Goal: Task Accomplishment & Management: Understand process/instructions

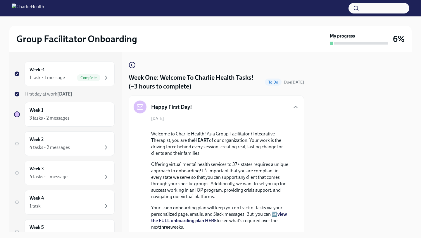
scroll to position [620, 0]
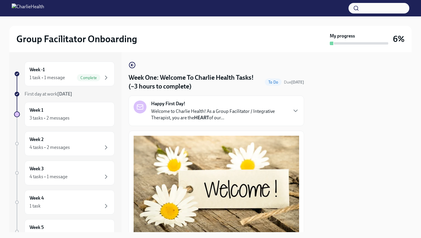
click at [293, 114] on div "Happy First Day! Welcome to Charlie Health! As a Group Facilitator / Integrativ…" at bounding box center [217, 110] width 166 height 20
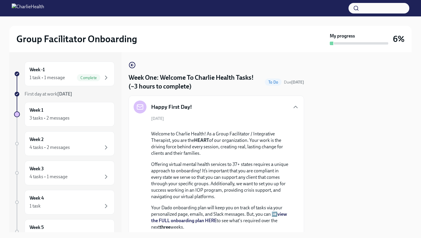
click at [291, 157] on div "[DATE] Welcome to Charlie Health! As a Group Facilitator / Integrative Therapis…" at bounding box center [217, 223] width 166 height 215
click at [334, 155] on div at bounding box center [361, 142] width 101 height 180
click at [48, 113] on div "Week 1 3 tasks • 2 messages" at bounding box center [70, 114] width 80 height 15
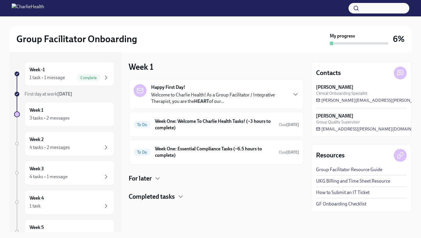
click at [274, 99] on p "Welcome to Charlie Health! As a Group Facilitator / Integrative Therapist, you …" at bounding box center [219, 98] width 136 height 13
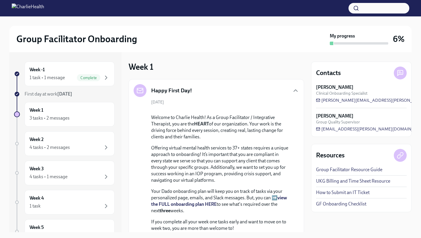
click at [300, 152] on div "Happy First Day! [DATE] Welcome to Charlie Health! As a Group Facilitator / Int…" at bounding box center [217, 199] width 176 height 240
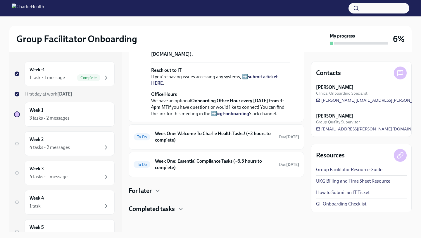
scroll to position [250, 0]
click at [250, 135] on h6 "Week One: Welcome To Charlie Health Tasks! (~3 hours to complete)" at bounding box center [214, 136] width 119 height 13
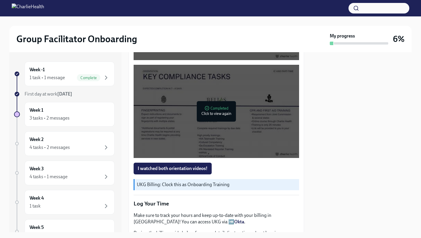
scroll to position [386, 0]
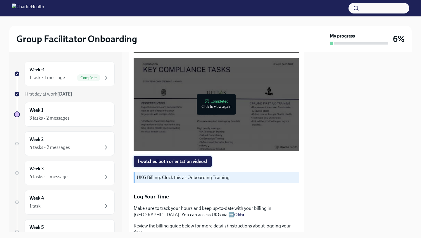
click at [204, 158] on button "I watched both orientation videos!" at bounding box center [173, 161] width 78 height 12
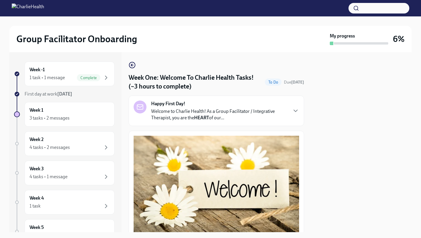
click at [294, 166] on button "Zoom image" at bounding box center [217, 184] width 166 height 99
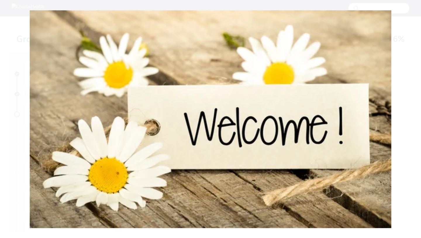
click at [418, 130] on button "Unzoom image" at bounding box center [210, 119] width 421 height 238
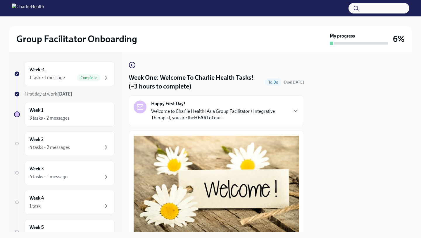
click at [306, 186] on div "Week -1 1 task • 1 message Complete First day at work [DATE] Week 1 3 tasks • 2…" at bounding box center [210, 142] width 402 height 180
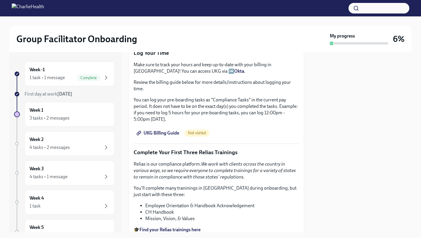
scroll to position [538, 0]
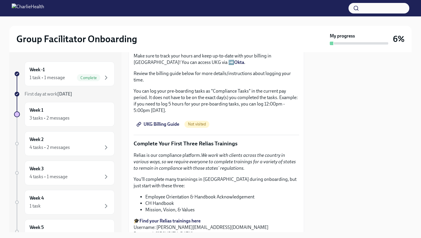
click at [168, 125] on span "UKG Billing Guide" at bounding box center [159, 124] width 42 height 6
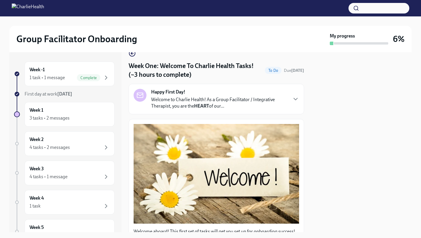
click at [308, 116] on div "Week -1 1 task • 1 message Complete First day at work [DATE] Week 1 3 tasks • 2…" at bounding box center [210, 142] width 402 height 180
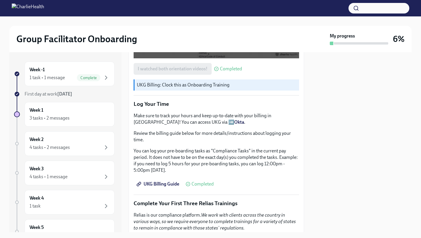
scroll to position [480, 0]
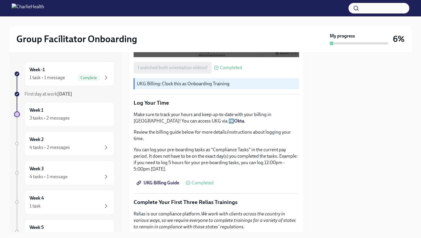
click at [301, 134] on div "Welcome aboard! This first set of tasks will get you set up for onboarding succ…" at bounding box center [217, 55] width 176 height 808
click at [297, 178] on div "UKG Billing Guide Completed" at bounding box center [217, 183] width 166 height 12
click at [280, 151] on p "You can log your pre-boarding tasks as "Compliance Tasks" in the current pay pe…" at bounding box center [217, 159] width 166 height 26
click at [299, 187] on div "Welcome aboard! This first set of tasks will get you set up for onboarding succ…" at bounding box center [217, 55] width 176 height 808
click at [282, 207] on div "Welcome aboard! This first set of tasks will get you set up for onboarding succ…" at bounding box center [217, 55] width 166 height 798
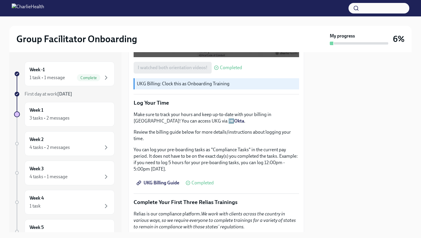
click at [284, 212] on em "We work with clients across the country in various ways, so we require everyone…" at bounding box center [215, 220] width 162 height 18
click at [288, 223] on p "Relias is our compliance platform. We work with clients across the country in v…" at bounding box center [217, 219] width 166 height 19
click at [308, 210] on div "Week -1 1 task • 1 message Complete First day at work [DATE] Week 1 3 tasks • 2…" at bounding box center [210, 142] width 402 height 180
click at [309, 197] on div "Week -1 1 task • 1 message Complete First day at work [DATE] Week 1 3 tasks • 2…" at bounding box center [210, 142] width 402 height 180
click at [283, 185] on div "UKG Billing Guide Completed" at bounding box center [217, 183] width 166 height 12
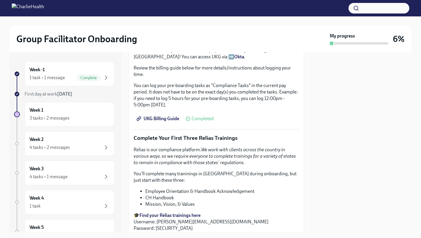
scroll to position [550, 0]
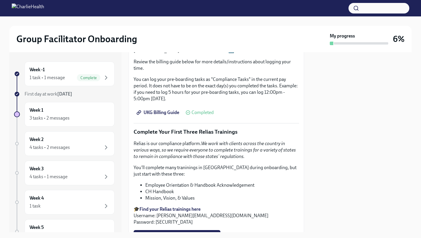
click at [293, 185] on li "Employee Orientation & Handbook Acknowledgement" at bounding box center [222, 185] width 154 height 6
drag, startPoint x: 339, startPoint y: 172, endPoint x: 342, endPoint y: 171, distance: 3.8
click at [342, 171] on div at bounding box center [361, 142] width 101 height 180
click at [138, 180] on div "Relias is our compliance platform. We work with clients across the country in v…" at bounding box center [217, 182] width 166 height 85
click at [254, 178] on div "Relias is our compliance platform. We work with clients across the country in v…" at bounding box center [217, 182] width 166 height 85
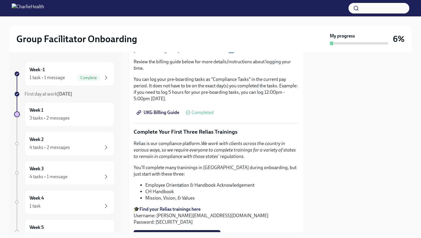
click at [285, 184] on li "Employee Orientation & Handbook Acknowledgement" at bounding box center [222, 185] width 154 height 6
click at [336, 165] on div at bounding box center [361, 142] width 101 height 180
click at [298, 195] on li "Mission, Vision, & Values" at bounding box center [222, 198] width 154 height 6
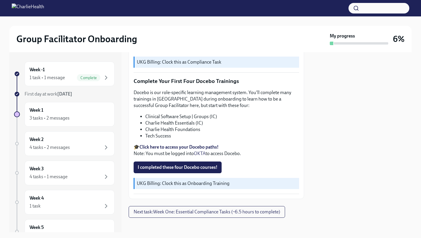
scroll to position [744, 0]
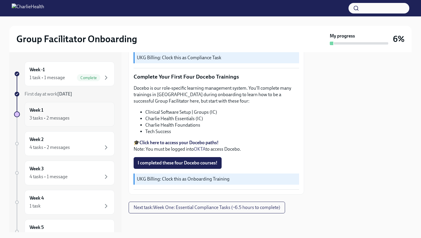
click at [69, 119] on div "3 tasks • 2 messages" at bounding box center [50, 118] width 40 height 6
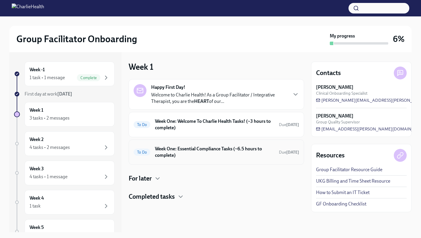
click at [213, 145] on div "To Do Week One: Essential Compliance Tasks (~6.5 hours to complete) Due [DATE]" at bounding box center [217, 151] width 166 height 15
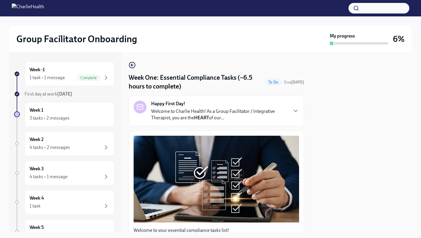
click at [315, 131] on div at bounding box center [361, 142] width 101 height 180
click at [295, 118] on div "Happy First Day! Welcome to Charlie Health! As a Group Facilitator / Integrativ…" at bounding box center [217, 110] width 166 height 20
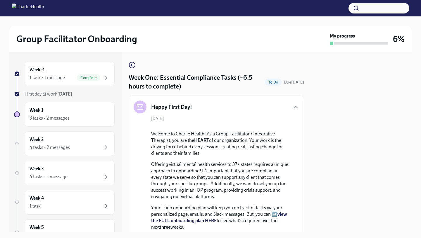
click at [292, 144] on div "[DATE] Welcome to Charlie Health! As a Group Facilitator / Integrative Therapis…" at bounding box center [217, 223] width 166 height 215
click at [298, 172] on div "[DATE] Welcome to Charlie Health! As a Group Facilitator / Integrative Therapis…" at bounding box center [217, 223] width 166 height 215
click at [324, 169] on div at bounding box center [361, 142] width 101 height 180
click at [308, 189] on div "Week -1 1 task • 1 message Complete First day at work [DATE] Week 1 3 tasks • 2…" at bounding box center [210, 142] width 402 height 180
click at [293, 179] on div "[DATE] Welcome to Charlie Health! As a Group Facilitator / Integrative Therapis…" at bounding box center [217, 223] width 166 height 215
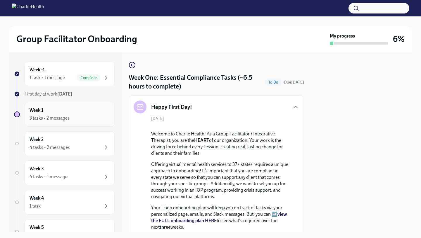
click at [71, 114] on div "Week 1 3 tasks • 2 messages" at bounding box center [70, 114] width 80 height 15
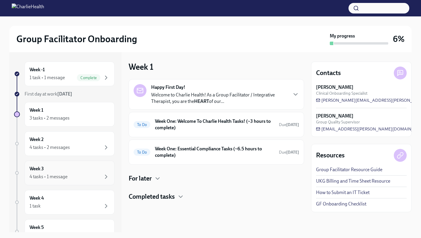
click at [73, 169] on div "Week 3 4 tasks • 1 message" at bounding box center [70, 172] width 80 height 15
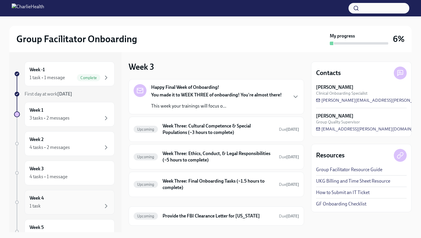
click at [66, 200] on div "Week 4 1 task" at bounding box center [70, 202] width 80 height 15
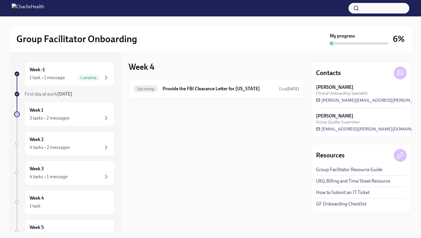
click at [145, 192] on div "Week 4 Upcoming Provide the FBI Clearance Letter for [US_STATE] Due [DATE]" at bounding box center [217, 142] width 176 height 180
click at [135, 176] on div "Week 4 Upcoming Provide the FBI Clearance Letter for [US_STATE] Due [DATE]" at bounding box center [217, 142] width 176 height 180
click at [113, 192] on div "Week 4 1 task" at bounding box center [70, 202] width 90 height 25
click at [23, 202] on div "Week 4 1 task" at bounding box center [64, 202] width 101 height 25
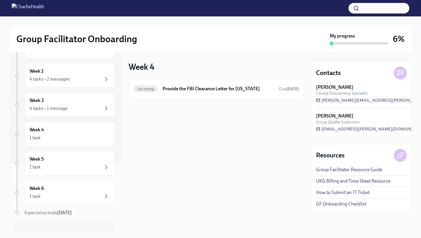
scroll to position [75, 0]
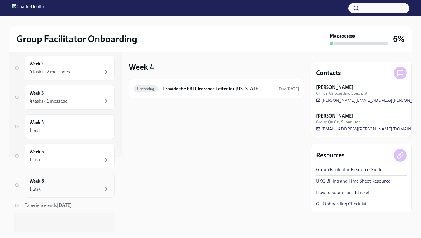
click at [40, 190] on div "1 task" at bounding box center [35, 188] width 11 height 6
click at [66, 159] on div "1 task" at bounding box center [70, 159] width 80 height 7
click at [64, 131] on div "1 task" at bounding box center [70, 130] width 80 height 7
click at [69, 99] on div "4 tasks • 1 message" at bounding box center [70, 100] width 80 height 7
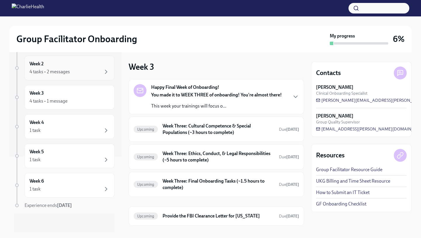
click at [73, 73] on div "4 tasks • 2 messages" at bounding box center [70, 71] width 80 height 7
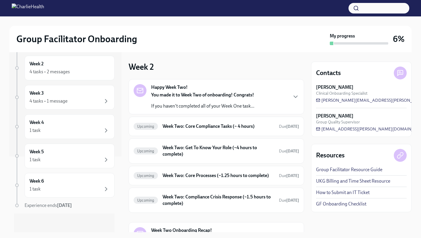
click at [195, 61] on div "Week 2 Happy Week Two! You made it to Week Two of onboarding! Congrats! If you …" at bounding box center [217, 142] width 176 height 180
click at [173, 67] on div "Week 2 Happy Week Two! You made it to Week Two of onboarding! Congrats! If you …" at bounding box center [217, 156] width 176 height 191
click at [181, 35] on div "Group Facilitator Onboarding" at bounding box center [171, 39] width 311 height 12
click at [122, 59] on div "Week -1 1 task • 1 message Complete First day at work [DATE] Week 1 3 tasks • 2…" at bounding box center [210, 142] width 402 height 180
click at [122, 58] on div "Week -1 1 task • 1 message Complete First day at work [DATE] Week 1 3 tasks • 2…" at bounding box center [210, 142] width 402 height 180
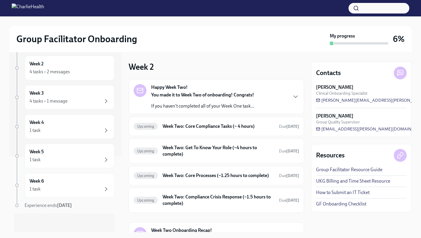
click at [286, 50] on div "Group Facilitator Onboarding My progress 6%" at bounding box center [210, 39] width 402 height 26
click at [116, 61] on div "Week -1 1 task • 1 message Complete First day at work [DATE] Week 1 3 tasks • 2…" at bounding box center [65, 67] width 112 height 180
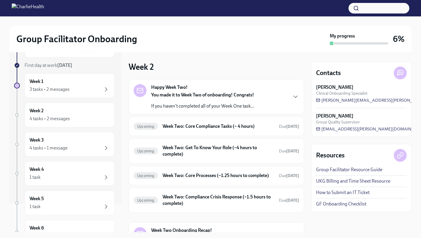
scroll to position [17, 0]
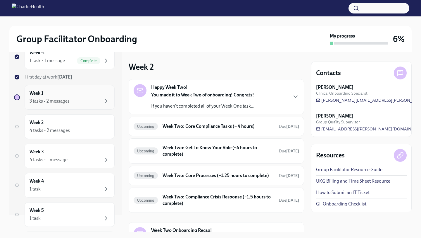
click at [96, 95] on div "Week 1 3 tasks • 2 messages" at bounding box center [70, 97] width 80 height 15
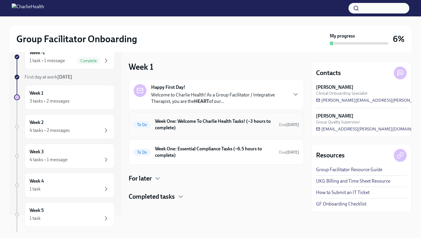
click at [241, 131] on div "To Do Week One: Welcome To Charlie Health Tasks! (~3 hours to complete) Due [DA…" at bounding box center [217, 124] width 166 height 15
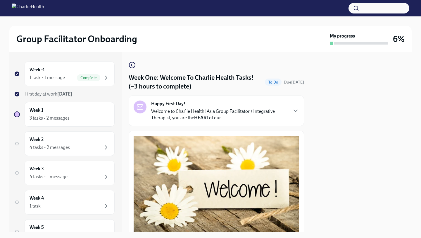
click at [298, 179] on button "Zoom image" at bounding box center [217, 184] width 166 height 99
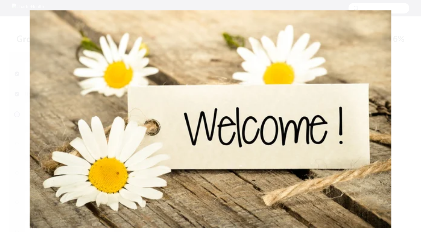
click at [419, 116] on button "Unzoom image" at bounding box center [210, 119] width 421 height 238
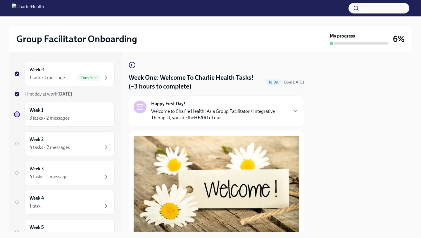
click at [339, 164] on div at bounding box center [361, 142] width 101 height 180
click at [294, 113] on icon "button" at bounding box center [295, 110] width 7 height 7
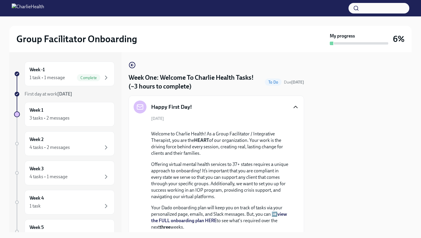
click at [276, 126] on div at bounding box center [220, 126] width 139 height 0
click at [289, 126] on div at bounding box center [220, 126] width 139 height 0
click at [337, 178] on div at bounding box center [361, 142] width 101 height 180
click at [287, 126] on div at bounding box center [220, 126] width 139 height 0
click at [313, 131] on div at bounding box center [361, 142] width 101 height 180
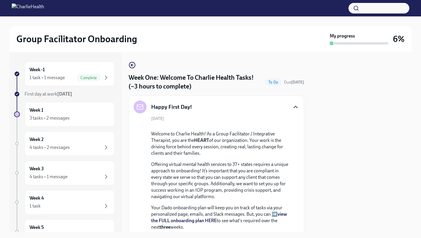
click at [287, 119] on div "[DATE] Welcome to Charlie Health! As a Group Facilitator / Integrative Therapis…" at bounding box center [217, 223] width 166 height 215
click at [316, 139] on div at bounding box center [361, 142] width 101 height 180
click at [266, 98] on div "Happy First Day! [DATE] Welcome to Charlie Health! As a Group Facilitator / Int…" at bounding box center [217, 215] width 176 height 240
click at [273, 125] on div "[DATE] Welcome to Charlie Health! As a Group Facilitator / Integrative Therapis…" at bounding box center [217, 223] width 166 height 215
click at [290, 126] on div at bounding box center [220, 126] width 139 height 0
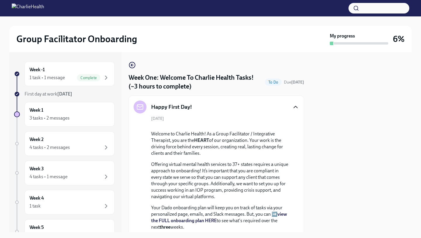
click at [145, 181] on div "[DATE] Welcome to Charlie Health! As a Group Facilitator / Integrative Therapis…" at bounding box center [217, 223] width 166 height 215
click at [293, 210] on div "[DATE] Welcome to Charlie Health! As a Group Facilitator / Integrative Therapis…" at bounding box center [217, 223] width 166 height 215
click at [280, 156] on p "Welcome to Charlie Health! As a Group Facilitator / Integrative Therapist, you …" at bounding box center [220, 143] width 139 height 26
click at [338, 177] on div at bounding box center [361, 142] width 101 height 180
click at [114, 132] on div "Week 2 4 tasks • 2 messages" at bounding box center [64, 143] width 101 height 25
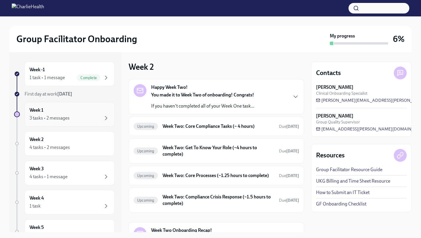
click at [77, 116] on div "3 tasks • 2 messages" at bounding box center [70, 117] width 80 height 7
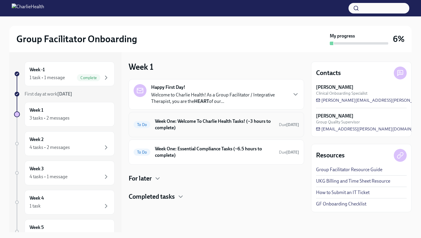
click at [196, 131] on div "To Do Week One: Welcome To Charlie Health Tasks! (~3 hours to complete) Due [DA…" at bounding box center [217, 124] width 166 height 15
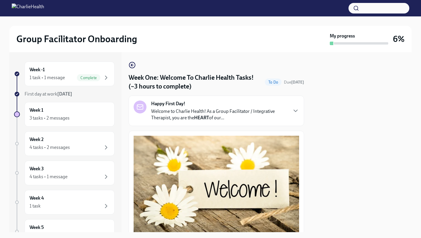
click at [243, 121] on div "Happy First Day! Welcome to Charlie Health! As a Group Facilitator / Integrativ…" at bounding box center [217, 110] width 176 height 30
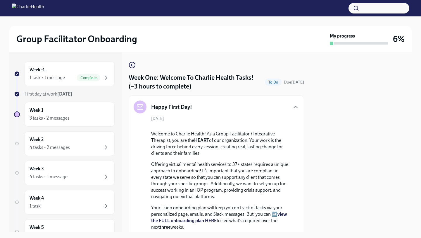
click at [289, 126] on div at bounding box center [220, 126] width 139 height 0
click at [346, 147] on div at bounding box center [361, 142] width 101 height 180
click at [129, 166] on div "Happy First Day! [DATE] Welcome to Charlie Health! As a Group Facilitator / Int…" at bounding box center [217, 215] width 176 height 240
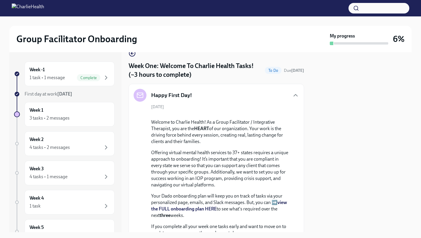
scroll to position [23, 0]
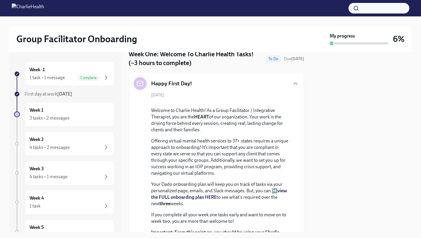
click at [129, 160] on div "Happy First Day! [DATE] Welcome to Charlie Health! As a Group Facilitator / Int…" at bounding box center [217, 192] width 176 height 240
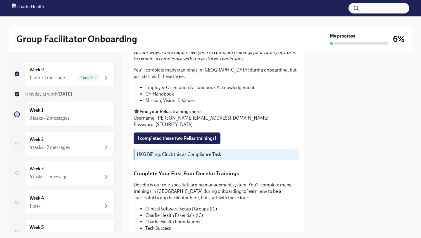
scroll to position [855, 0]
